Goal: Information Seeking & Learning: Learn about a topic

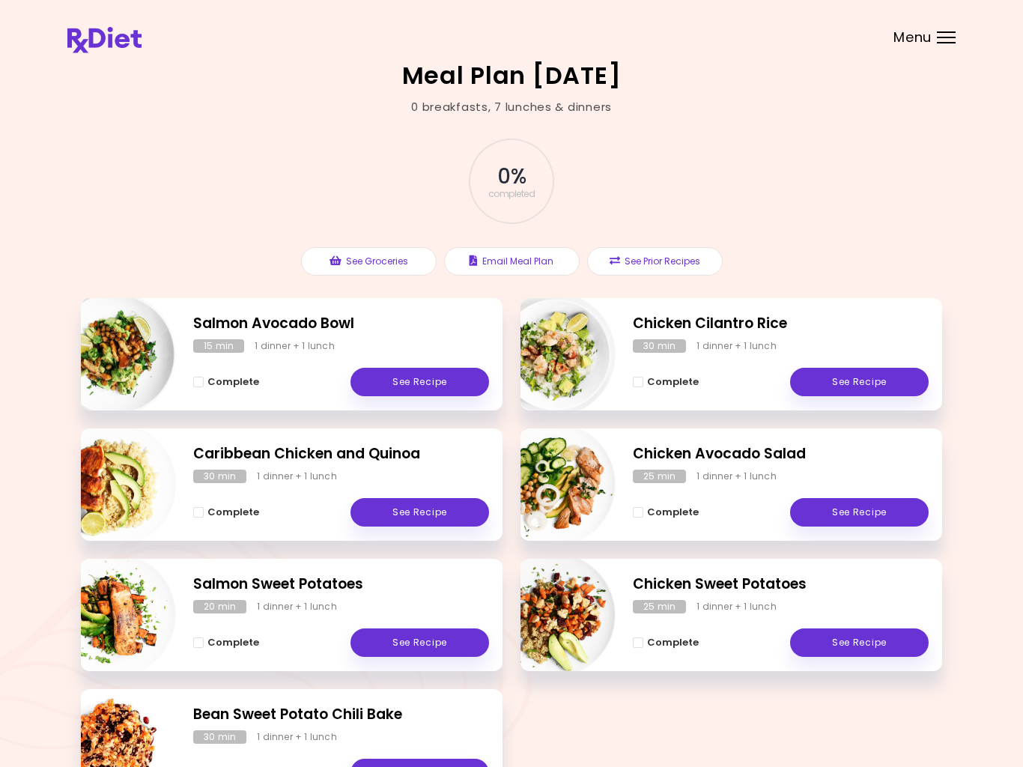
click at [436, 514] on link "See Recipe" at bounding box center [419, 512] width 139 height 28
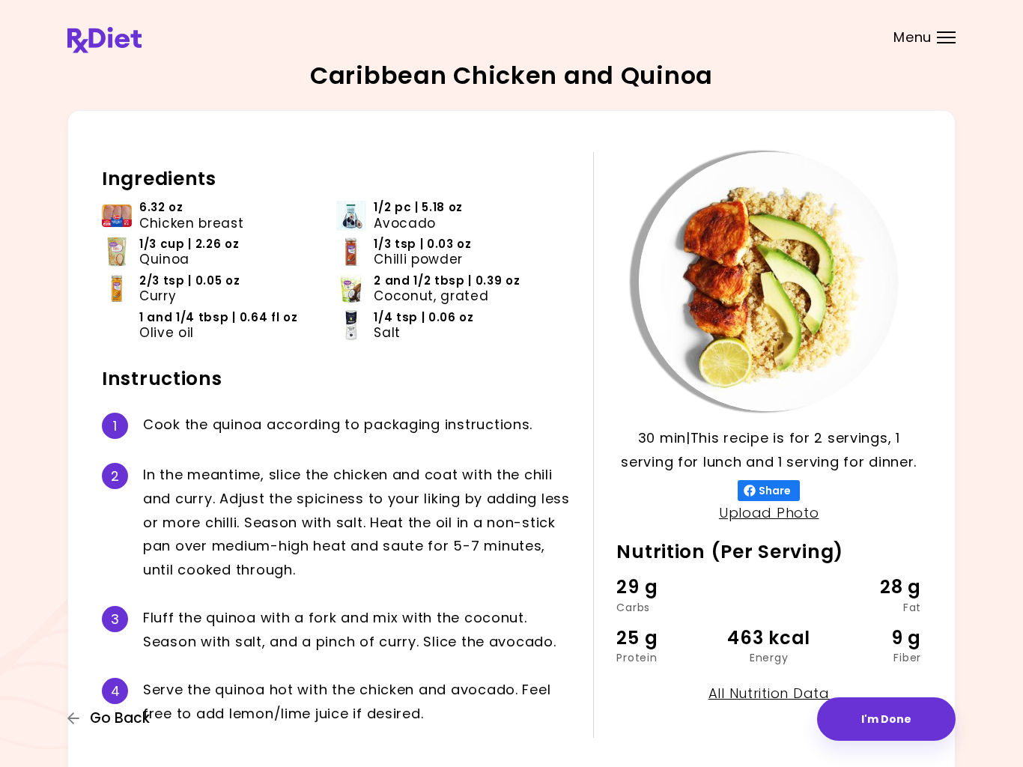
click at [70, 721] on icon "button" at bounding box center [73, 718] width 12 height 12
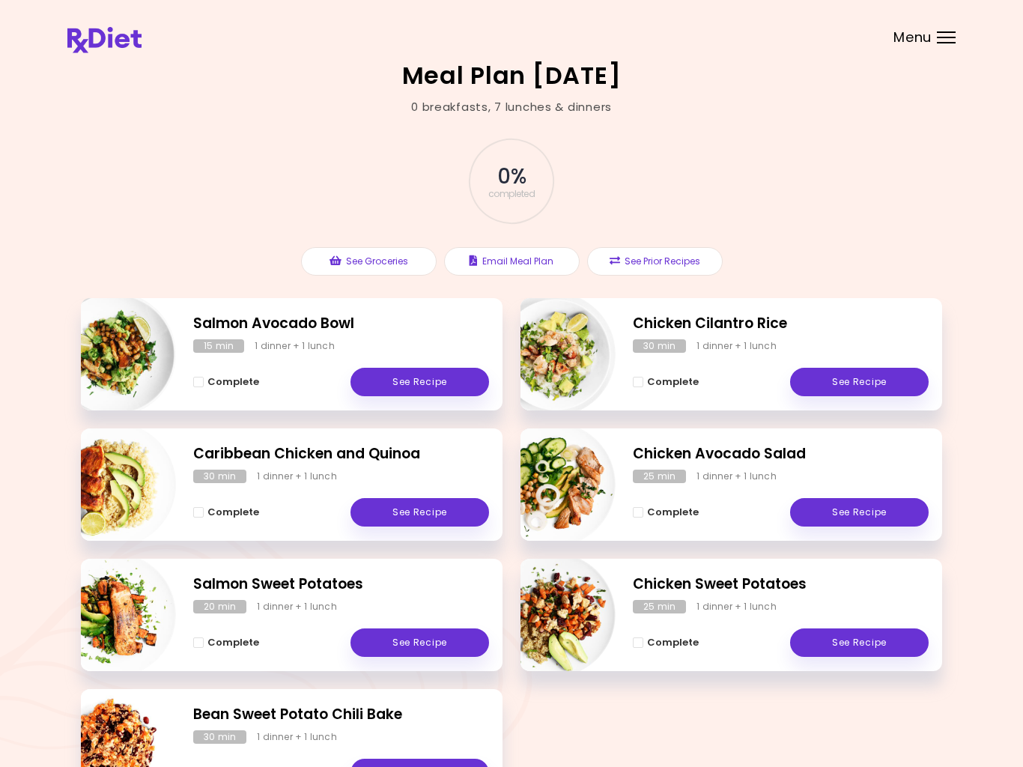
click at [669, 259] on button "See Prior Recipes" at bounding box center [655, 261] width 136 height 28
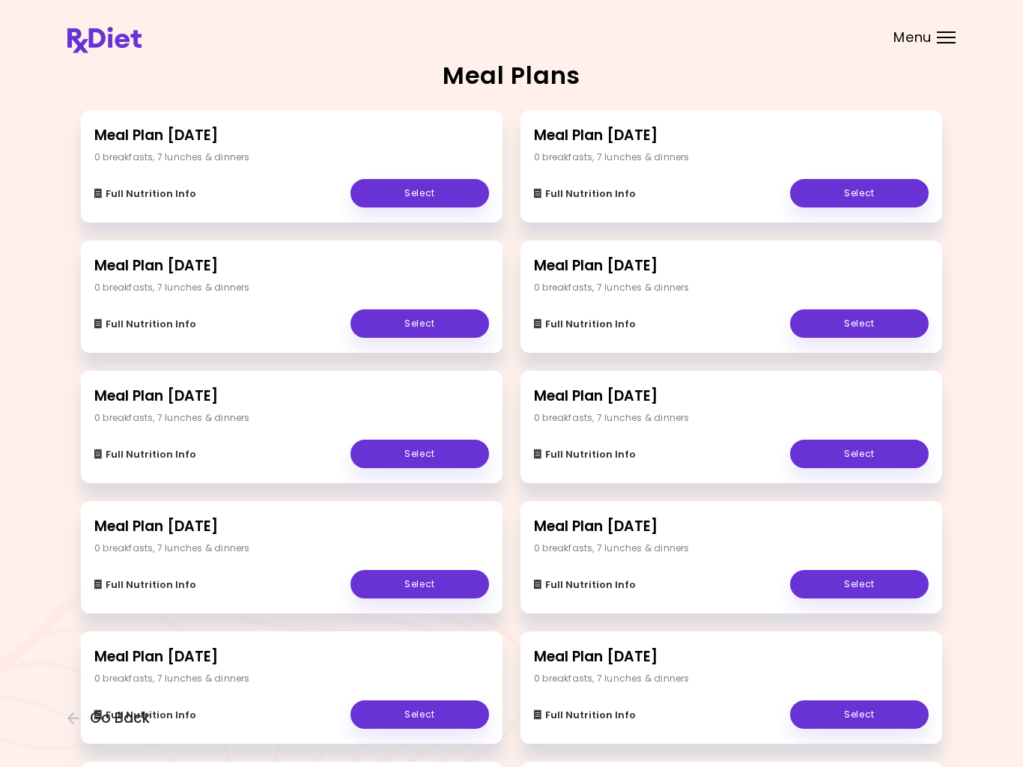
click at [316, 295] on div "Full Nutrition Info Select" at bounding box center [291, 315] width 395 height 43
click at [746, 174] on div "Full Nutrition Info Select" at bounding box center [731, 185] width 395 height 43
click at [865, 192] on link "Select" at bounding box center [859, 193] width 139 height 28
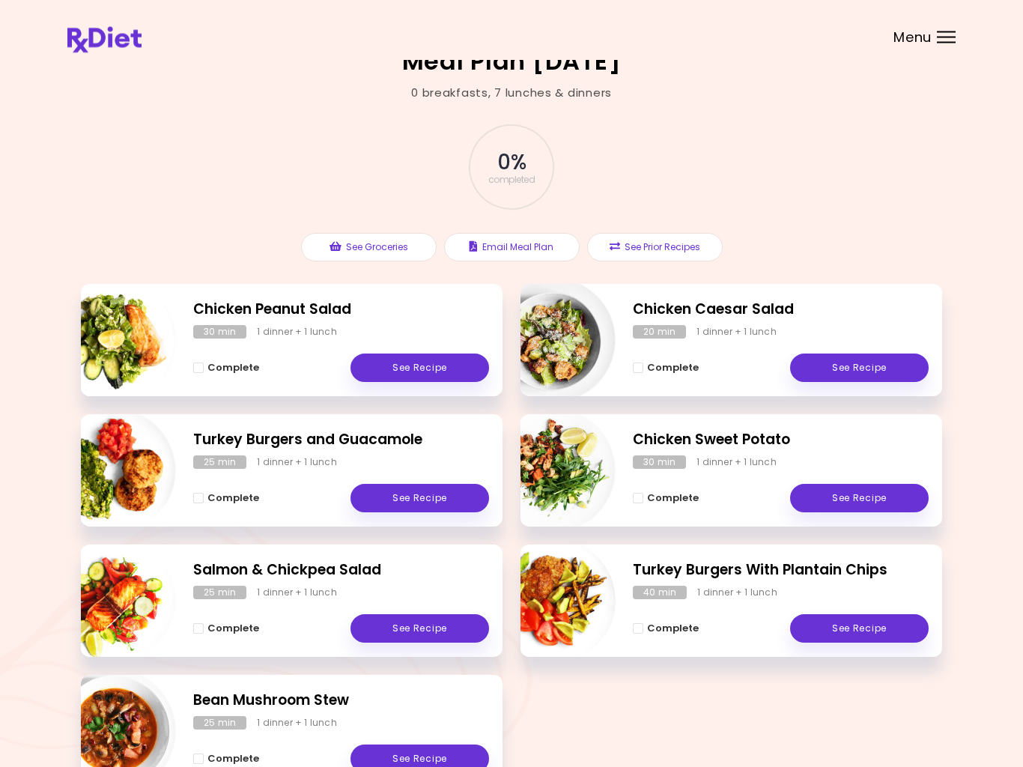
scroll to position [69, 0]
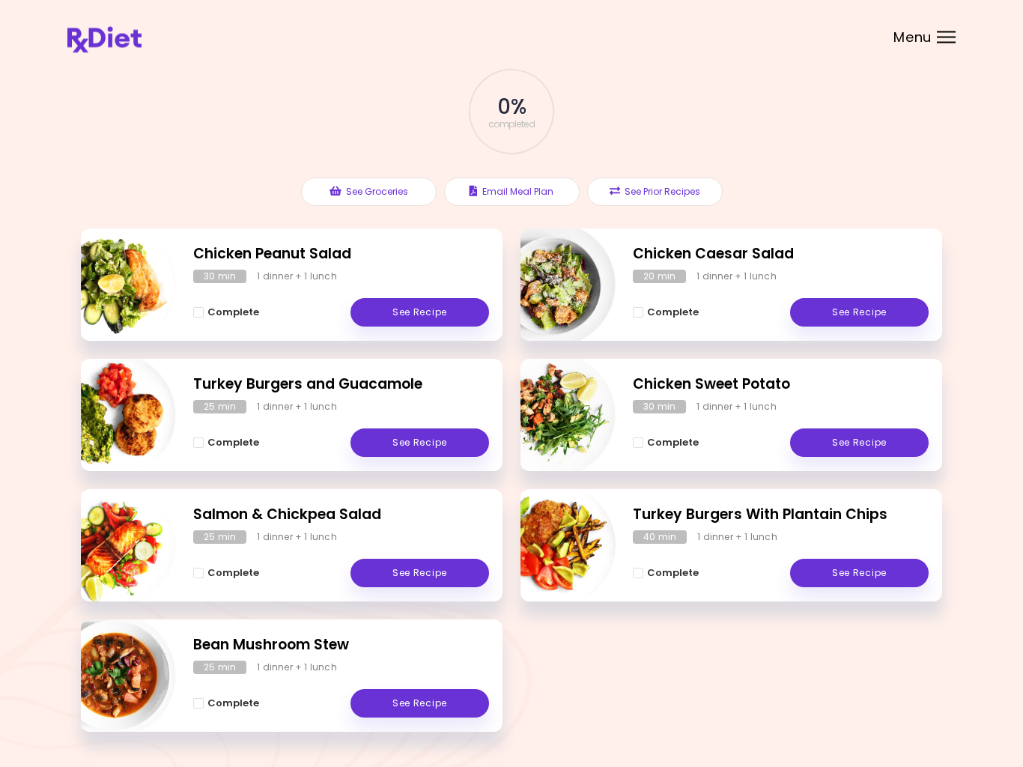
click at [872, 570] on link "See Recipe" at bounding box center [859, 573] width 139 height 28
